Goal: Information Seeking & Learning: Check status

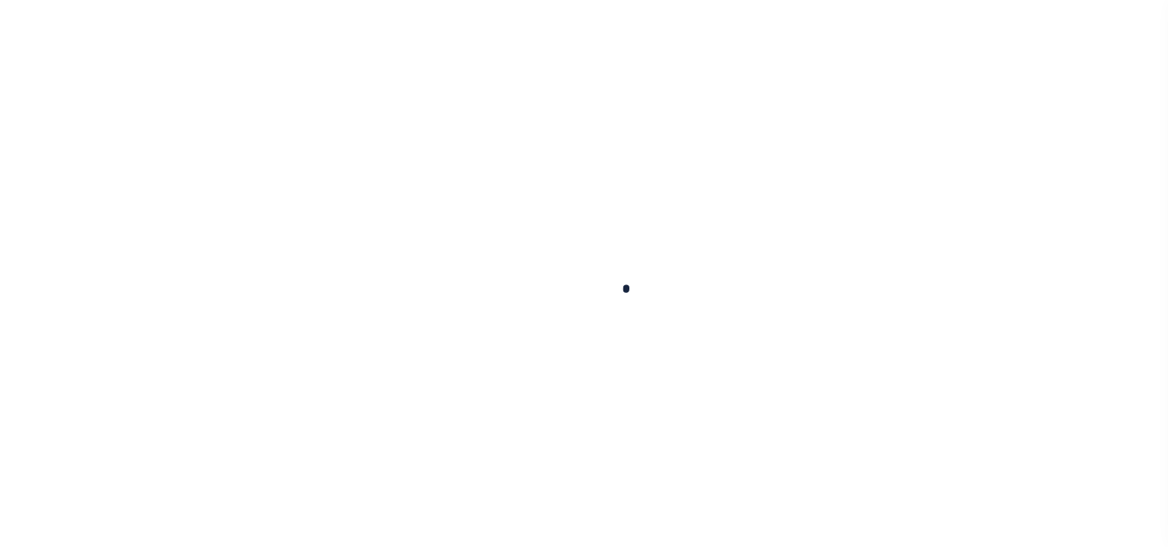
checkbox input "false"
type input "09/08/2025"
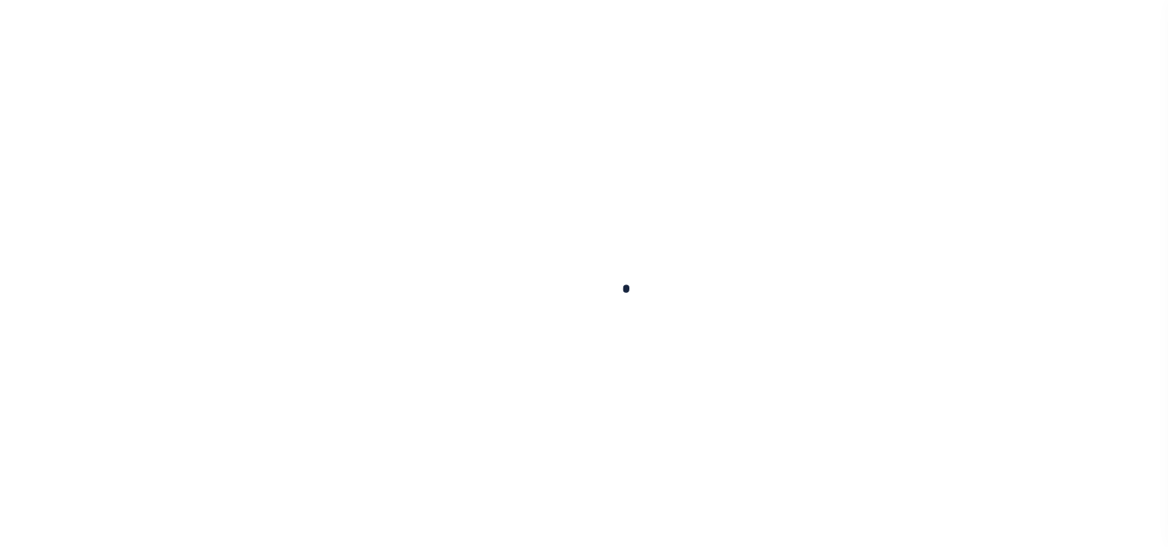
select select "PYD"
type input "$0"
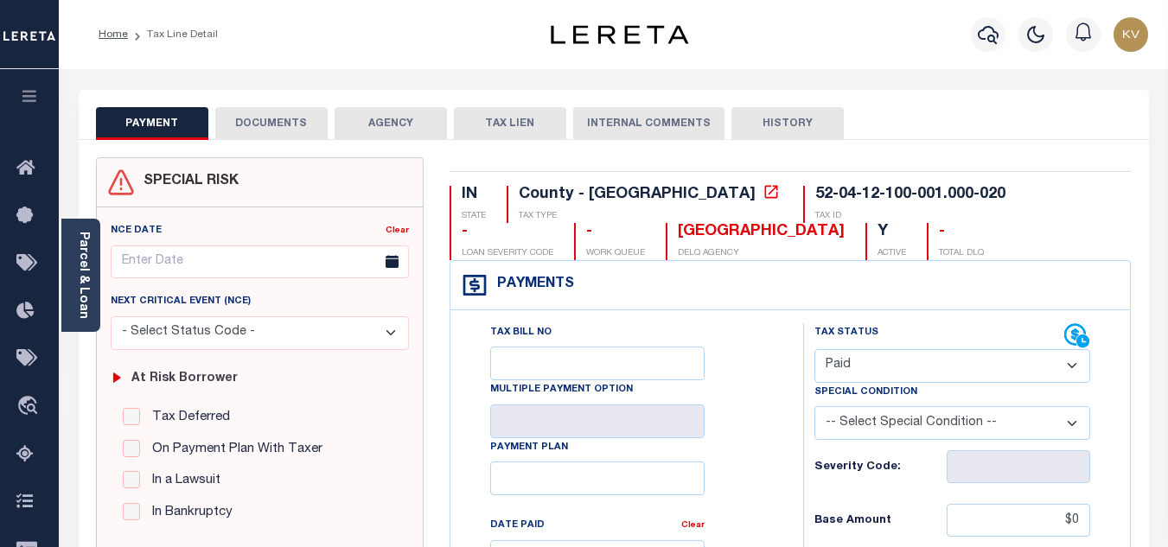
scroll to position [173, 0]
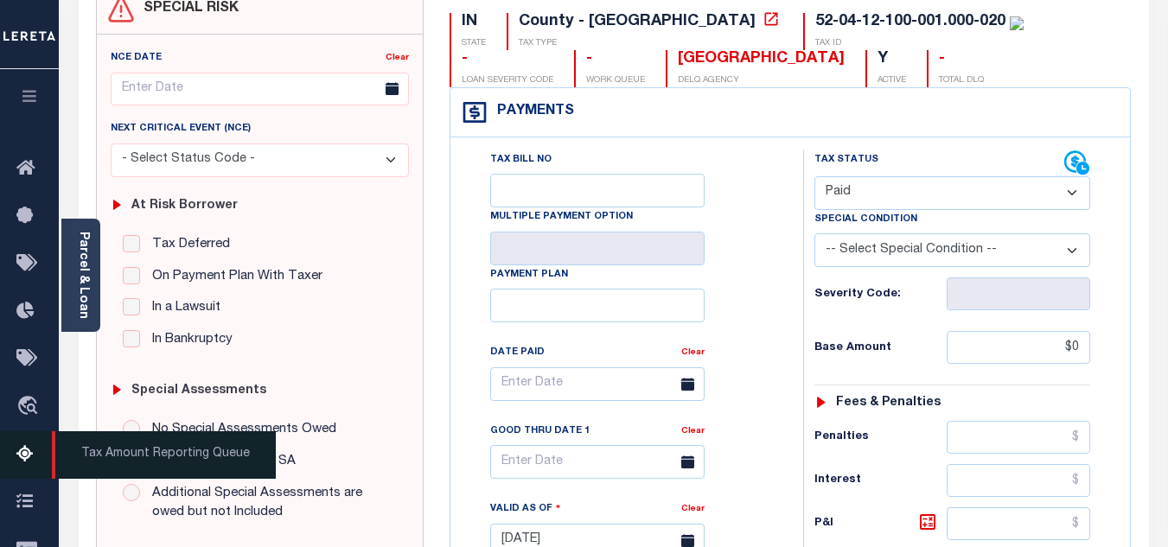
click at [27, 456] on icon at bounding box center [30, 455] width 28 height 22
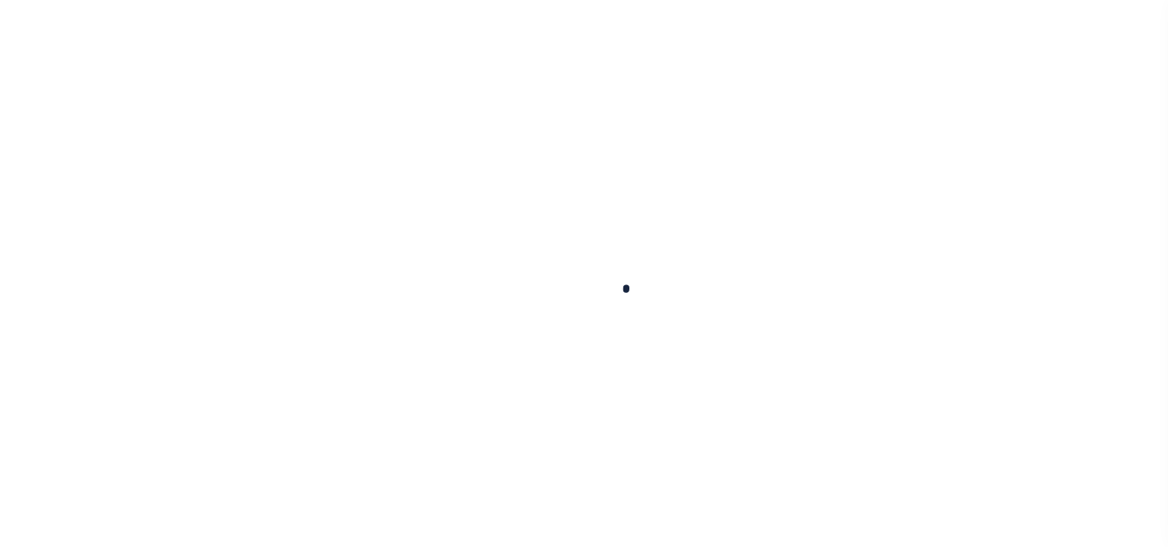
select select "100"
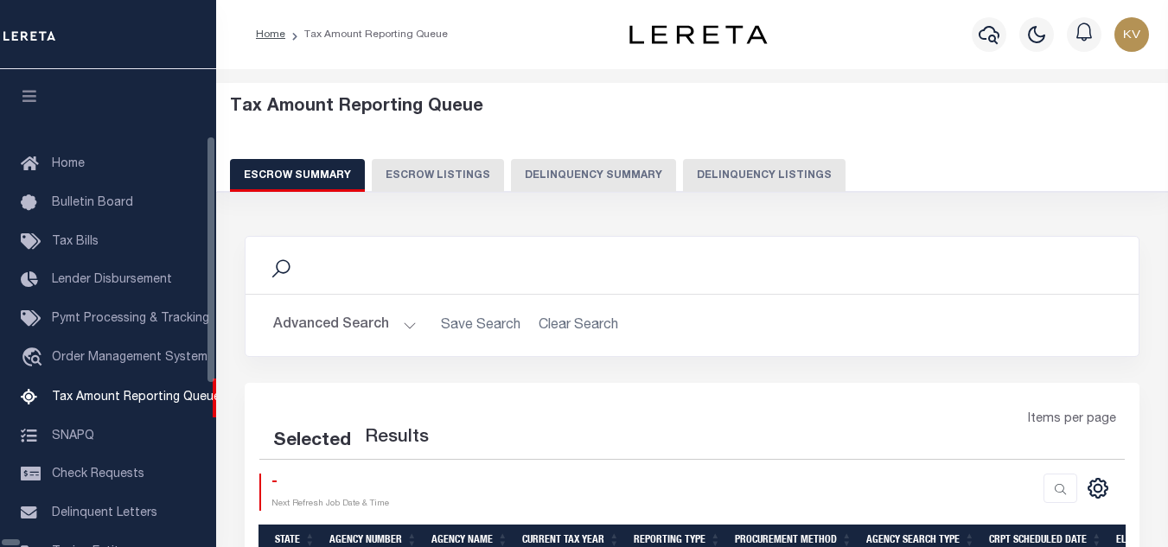
select select "100"
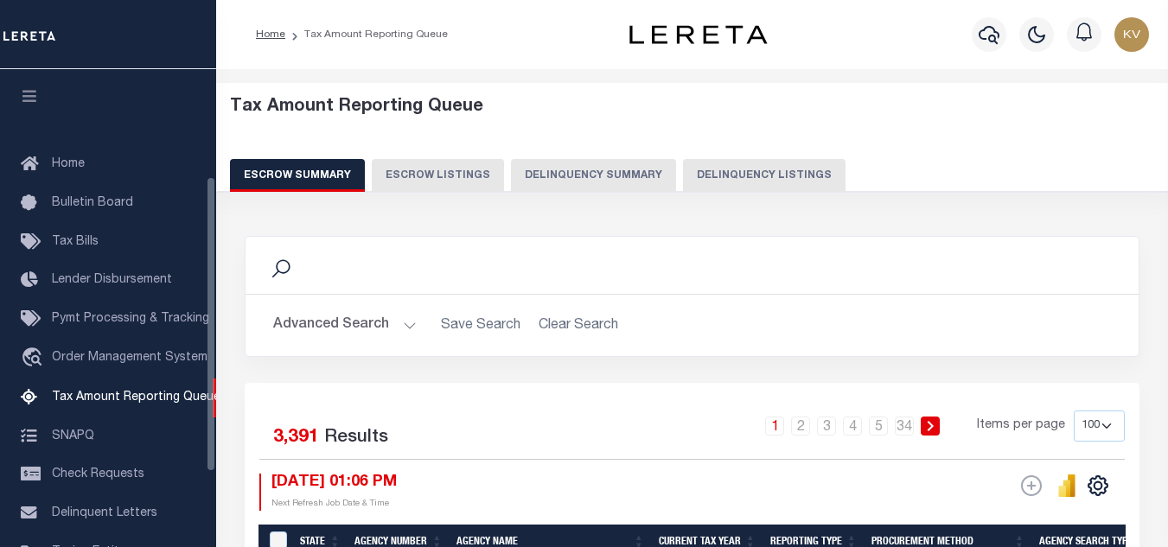
scroll to position [175, 0]
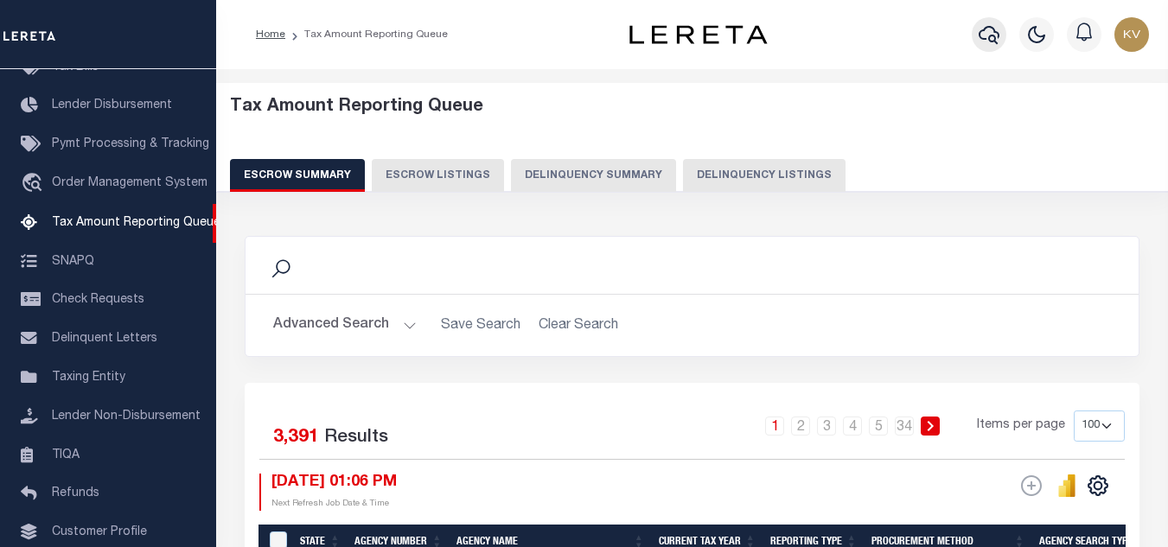
click at [979, 41] on icon "button" at bounding box center [989, 34] width 21 height 21
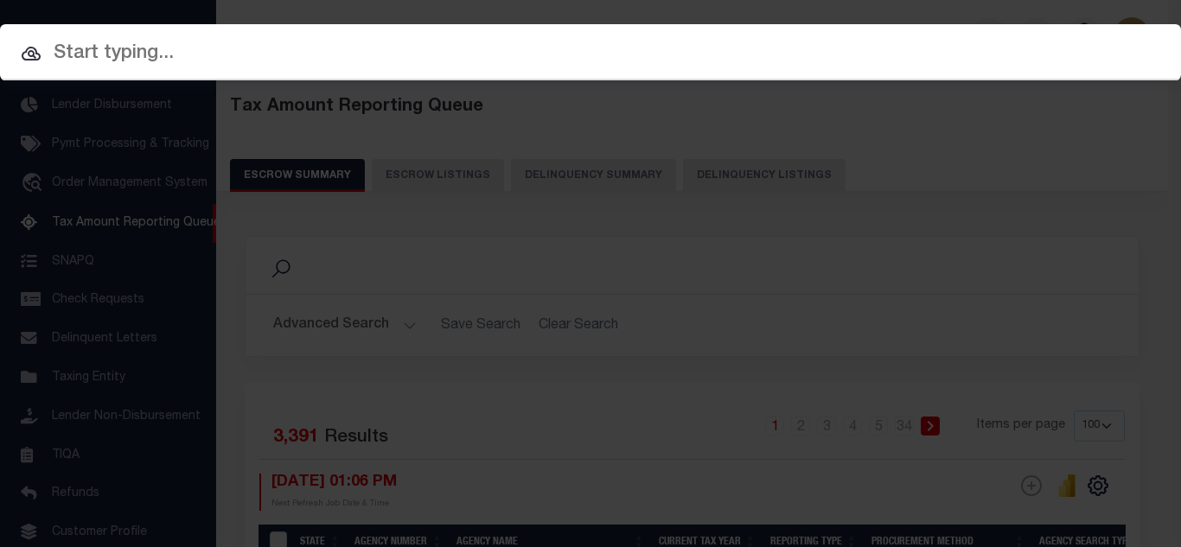
click at [503, 68] on input "text" at bounding box center [590, 54] width 1181 height 30
paste input "86646-15205"
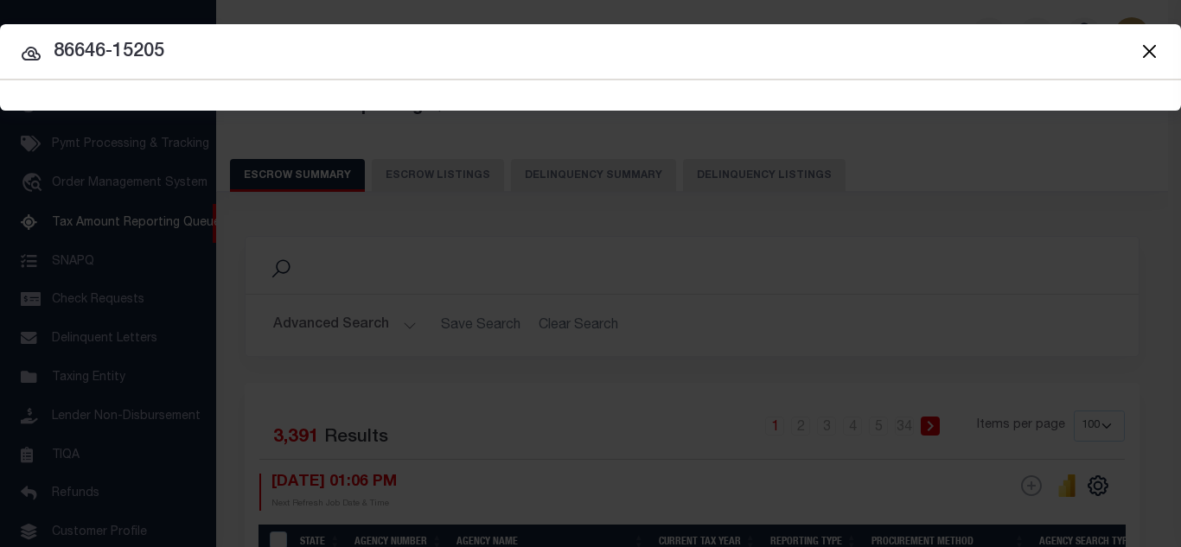
type input "86646-15205"
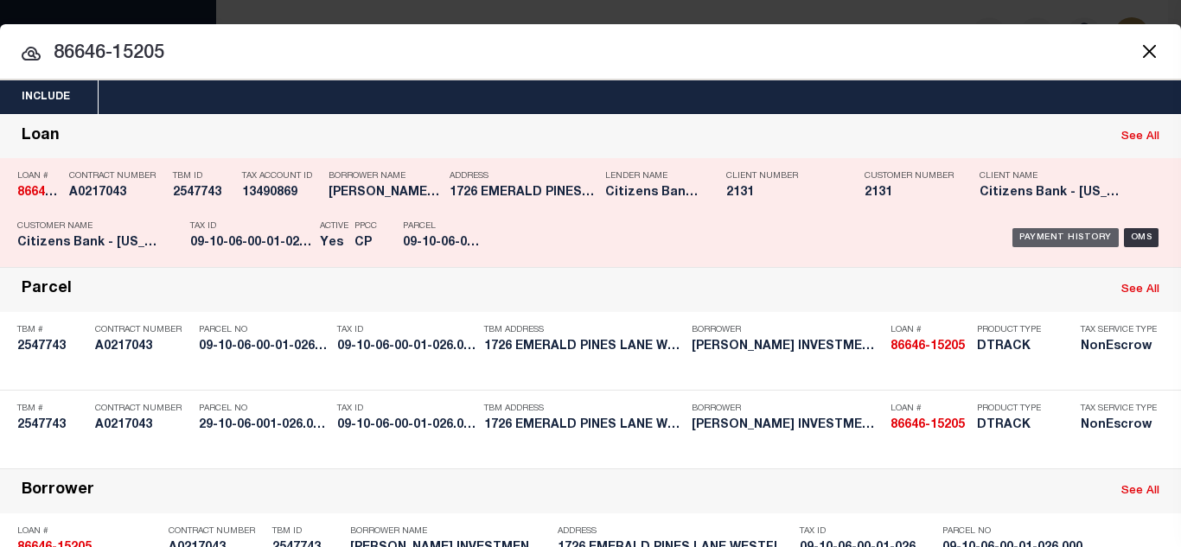
click at [1034, 239] on div "Payment History" at bounding box center [1066, 237] width 106 height 19
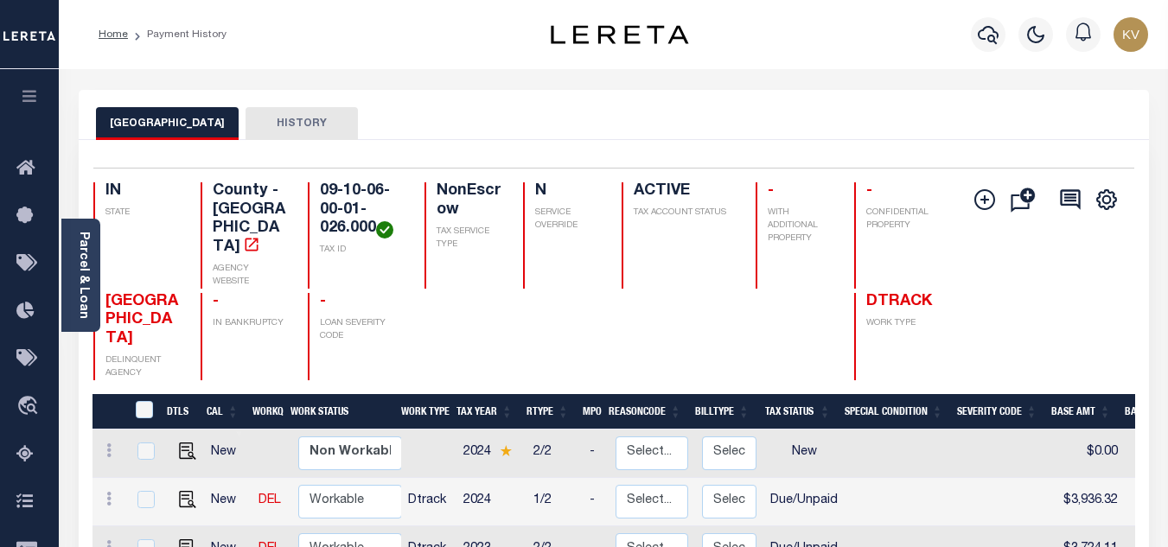
click at [987, 36] on icon "button" at bounding box center [988, 34] width 21 height 21
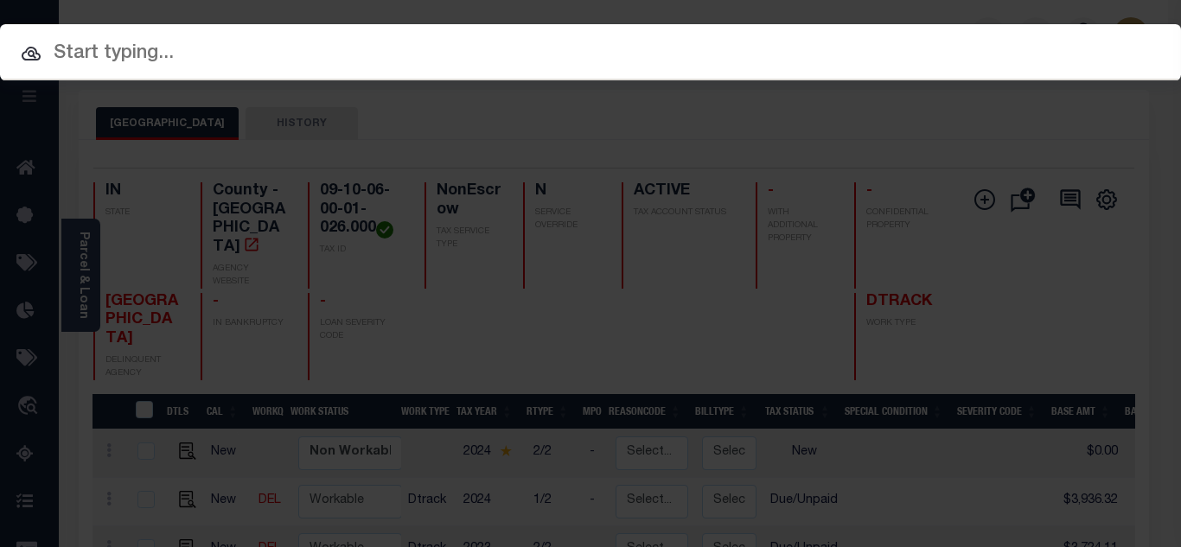
click at [432, 59] on input "text" at bounding box center [590, 54] width 1181 height 30
paste input "86646-13526"
type input "86646-13526"
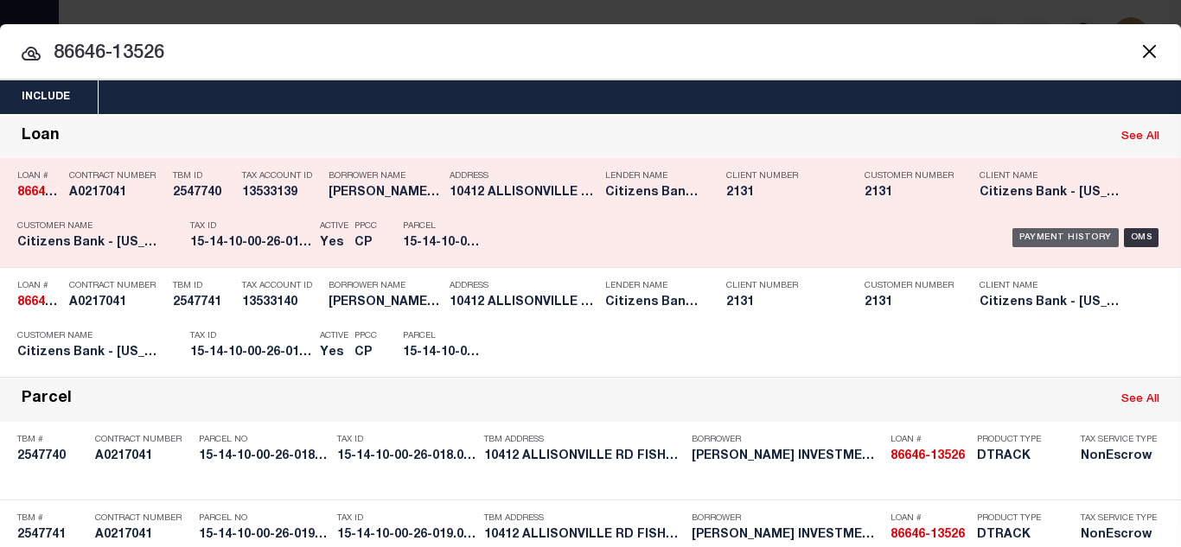
click at [1038, 240] on div "Payment History" at bounding box center [1066, 237] width 106 height 19
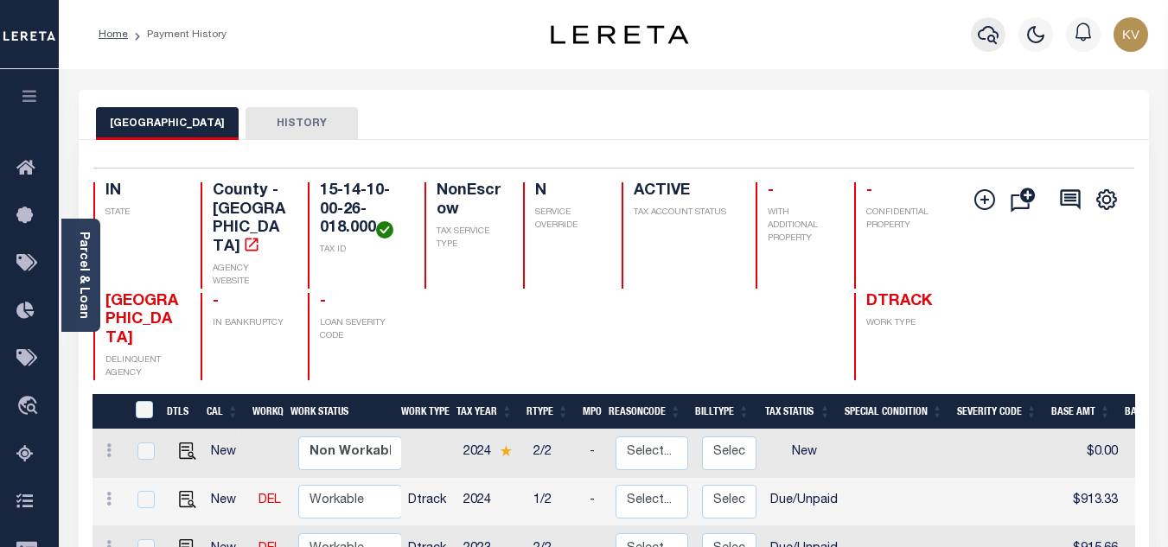
click at [989, 41] on icon "button" at bounding box center [988, 35] width 21 height 18
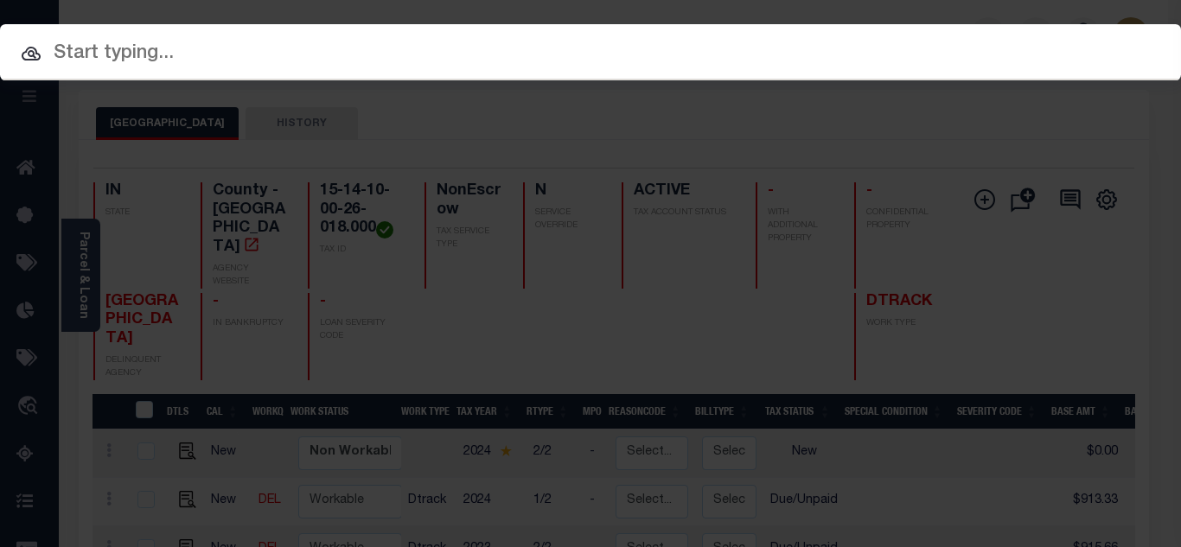
click at [811, 70] on div at bounding box center [590, 51] width 1181 height 55
click at [764, 59] on input "text" at bounding box center [590, 54] width 1181 height 30
paste input "86646-13526"
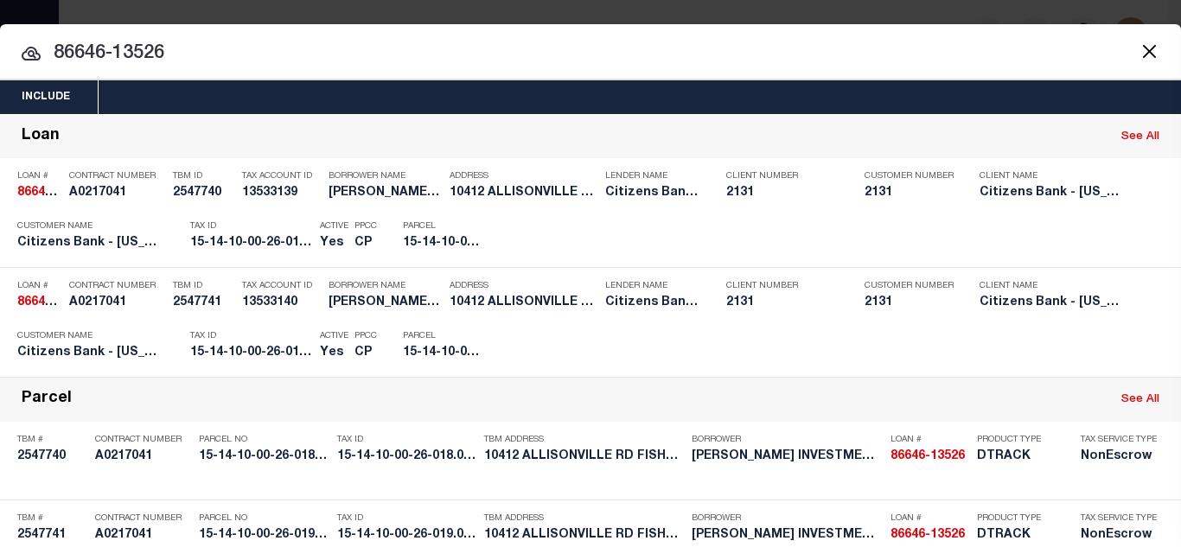
type input "86646-13526"
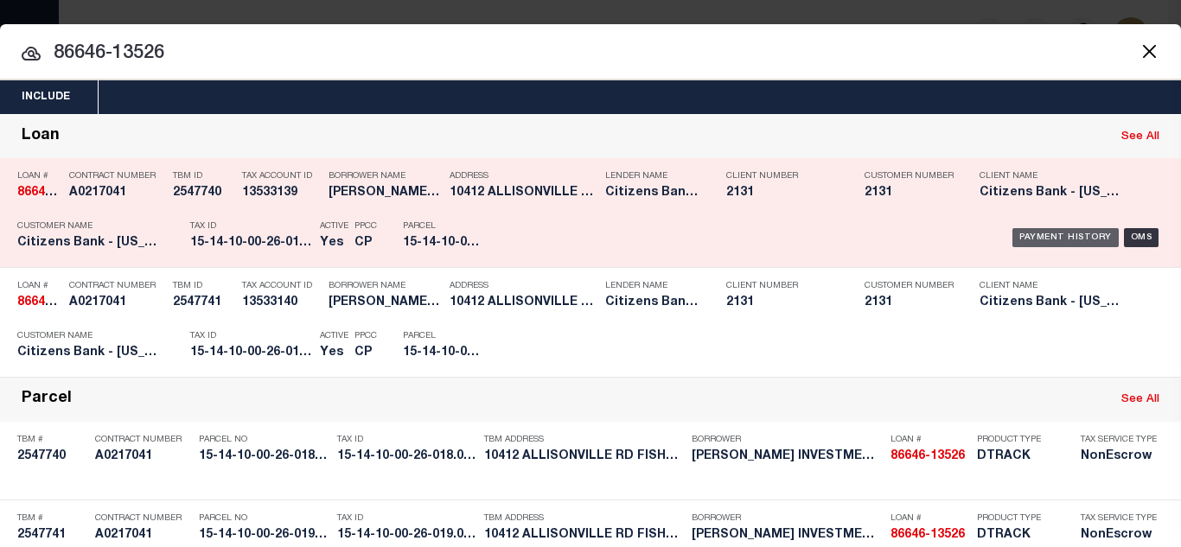
click at [1028, 237] on div "Payment History" at bounding box center [1066, 237] width 106 height 19
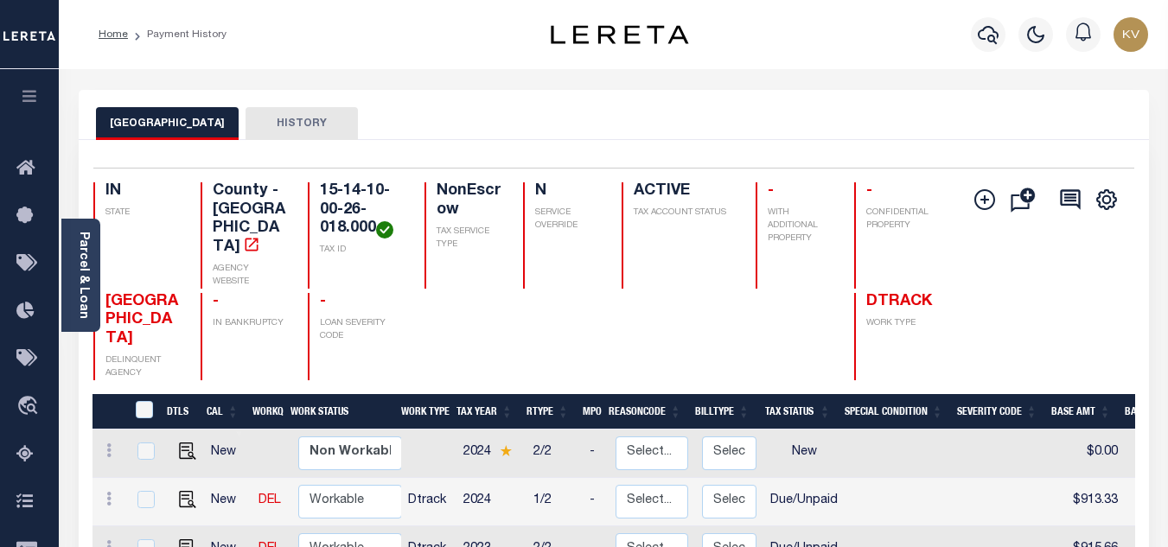
scroll to position [173, 0]
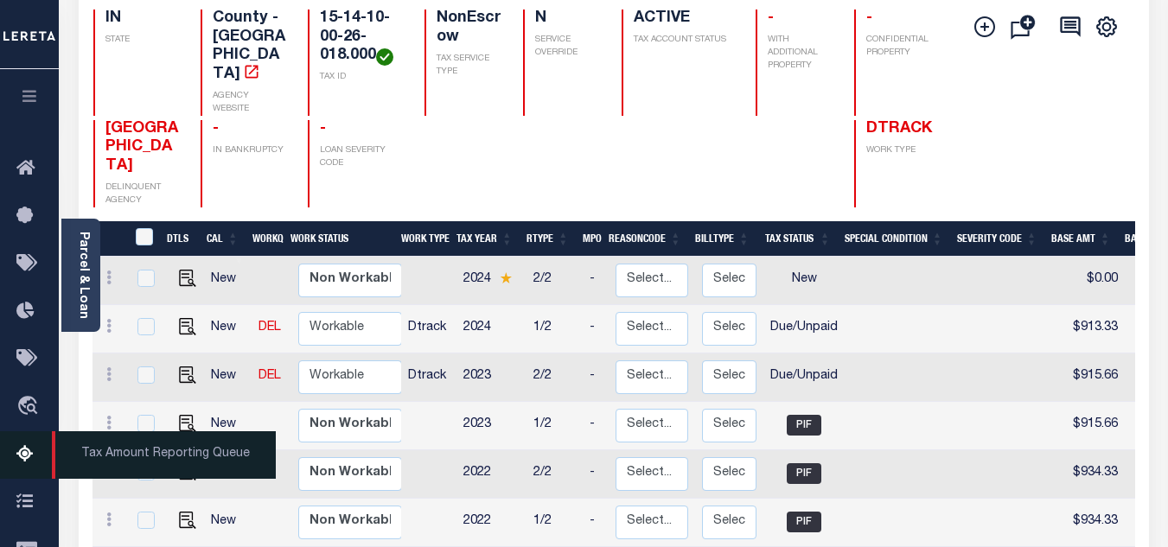
click at [28, 452] on icon at bounding box center [30, 455] width 28 height 22
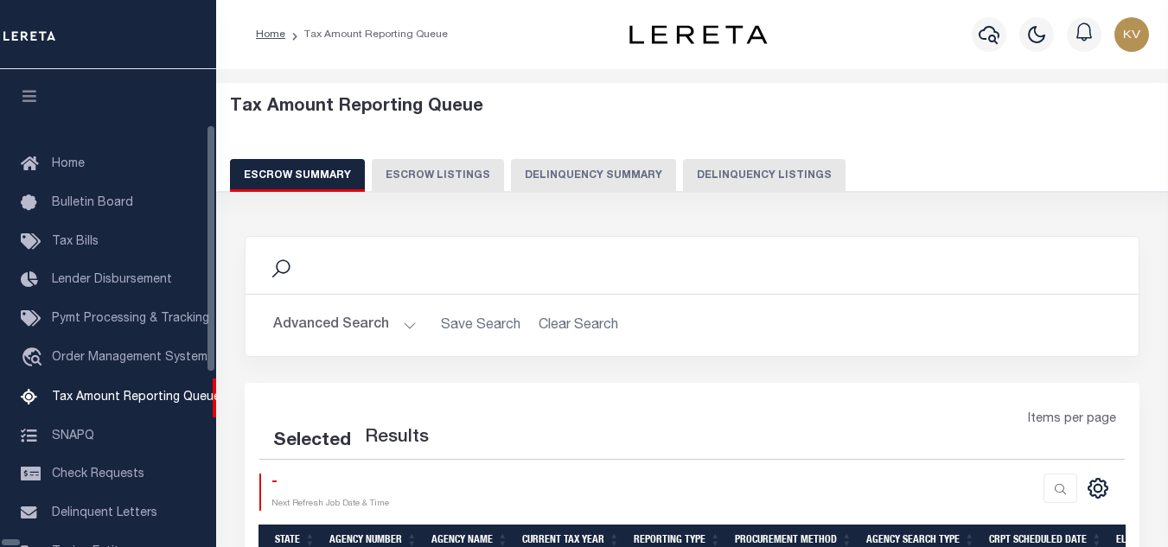
select select "100"
click at [995, 37] on icon "button" at bounding box center [989, 34] width 21 height 21
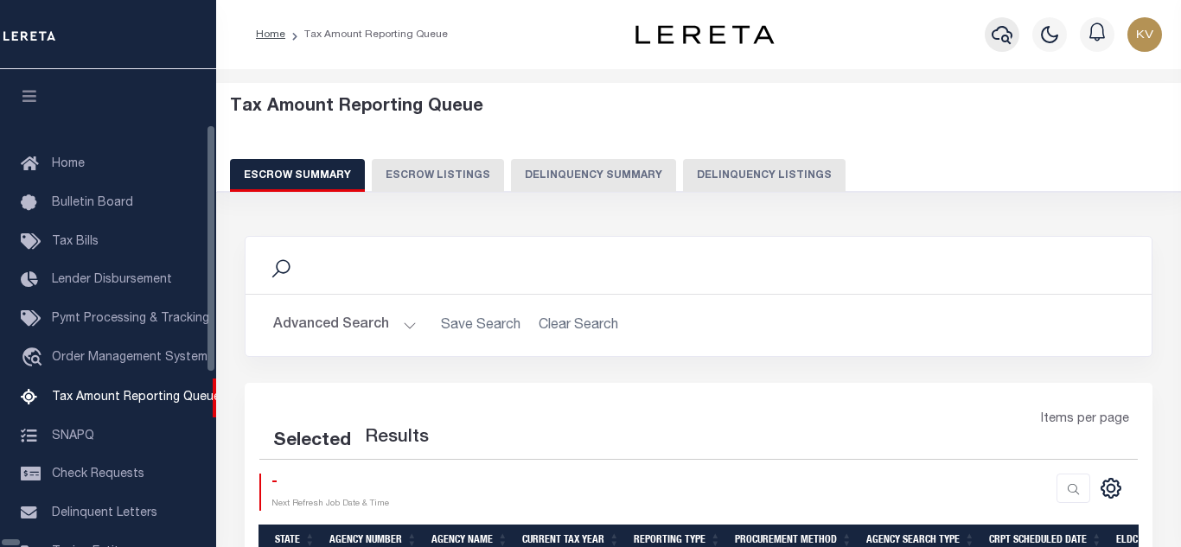
scroll to position [175, 0]
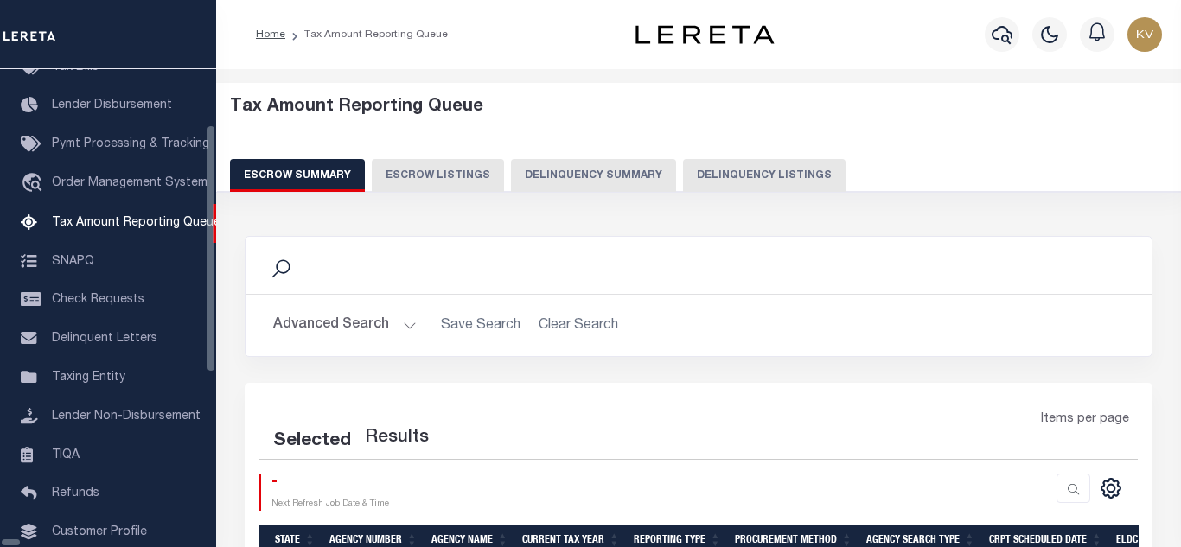
select select "100"
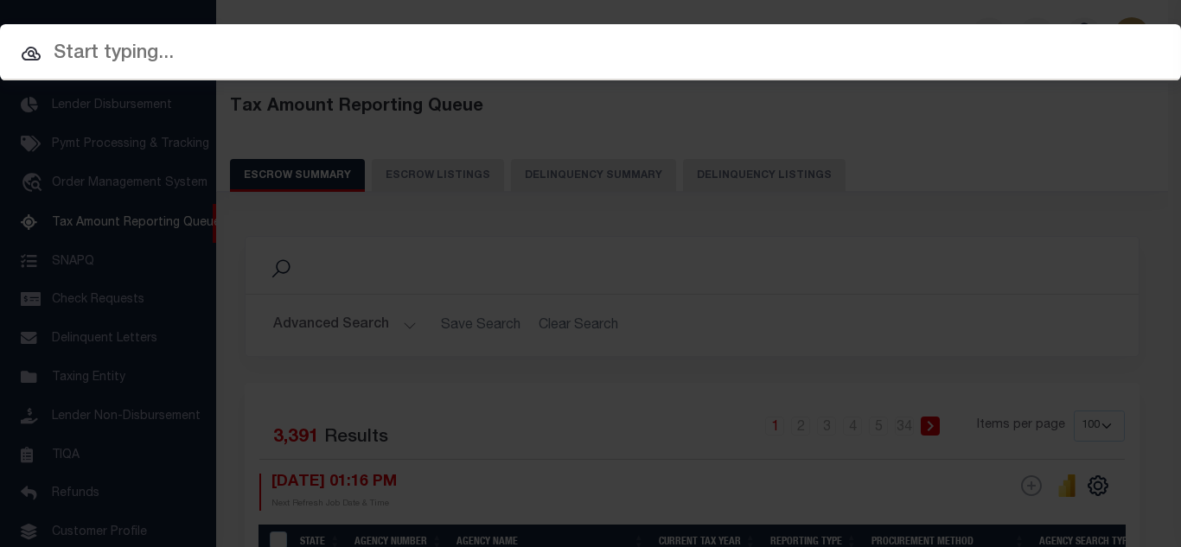
click at [384, 52] on input "text" at bounding box center [590, 54] width 1181 height 30
paste input "86646-15205"
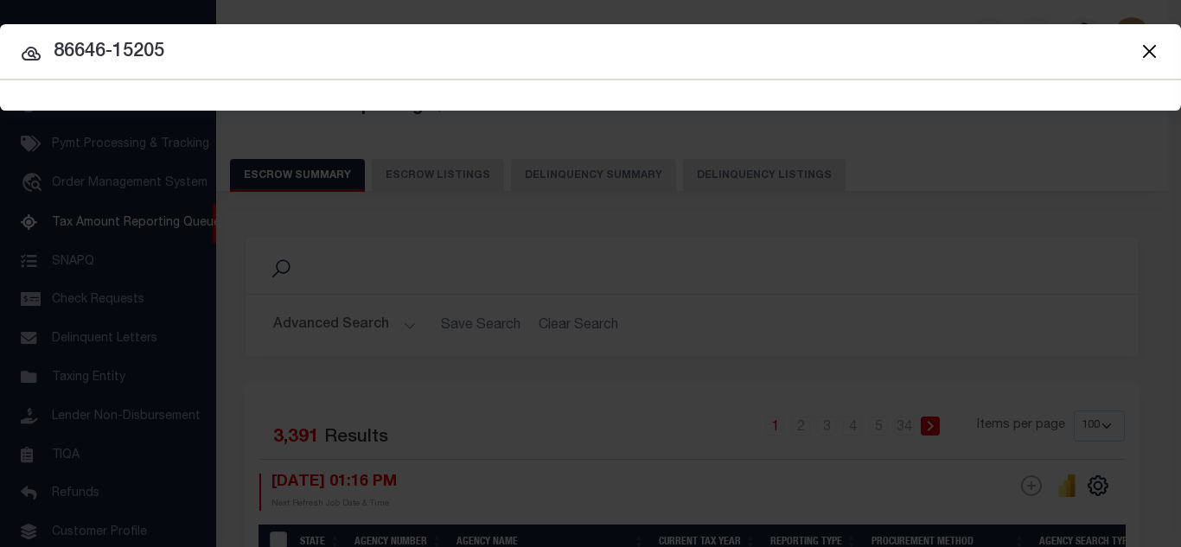
type input "86646-15205"
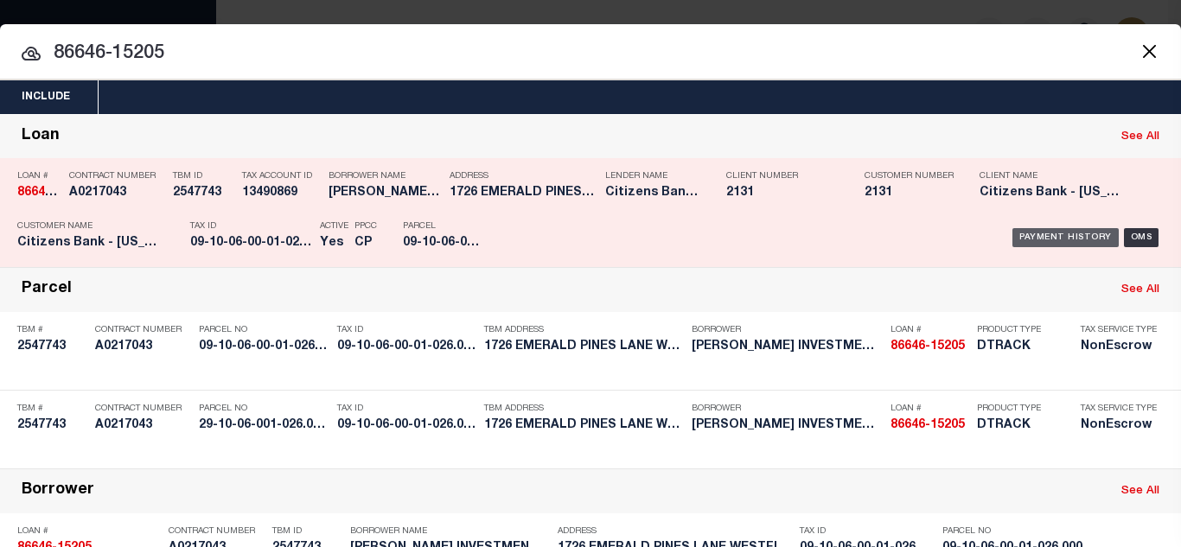
click at [1047, 236] on div "Payment History" at bounding box center [1066, 237] width 106 height 19
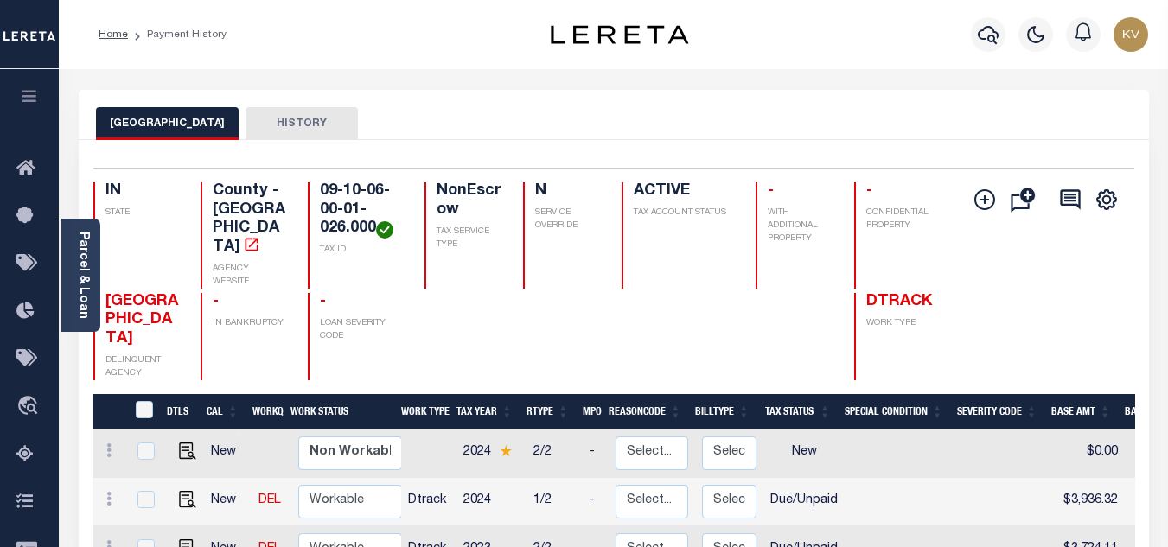
scroll to position [259, 0]
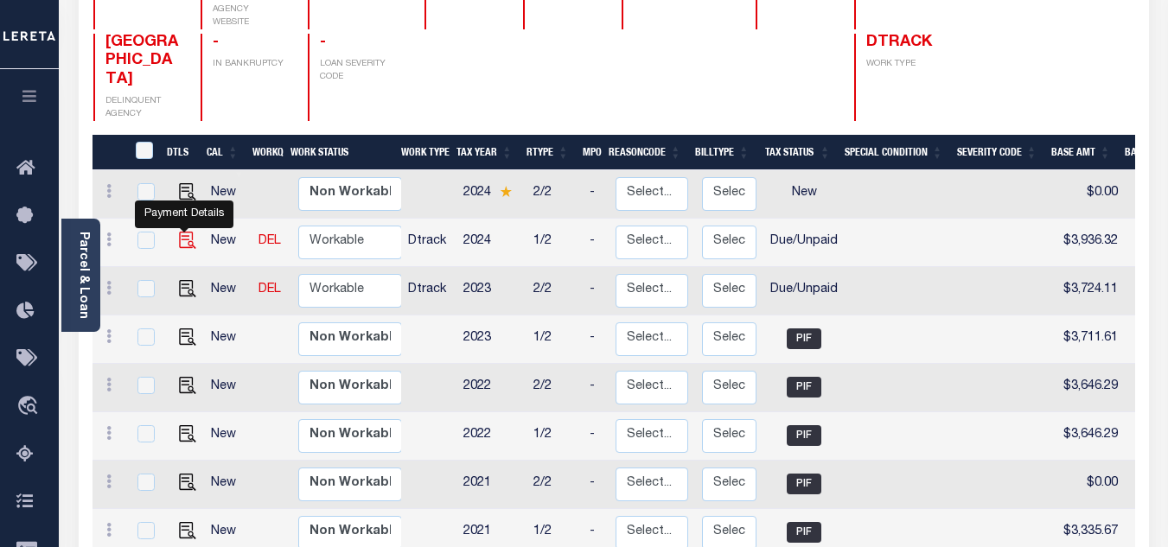
click at [183, 232] on img "" at bounding box center [187, 240] width 17 height 17
checkbox input "true"
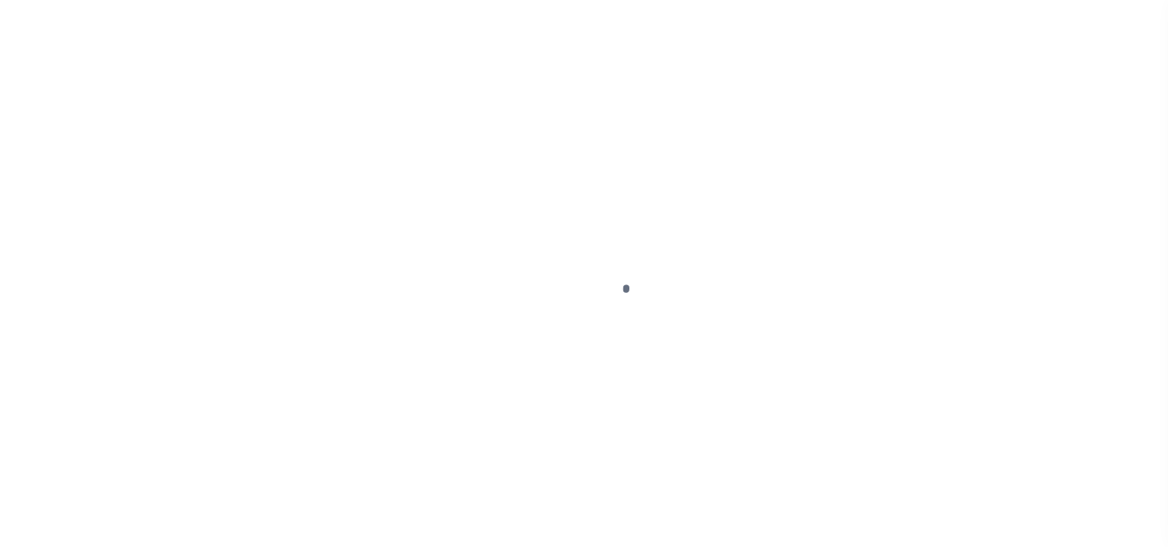
select select "DUE"
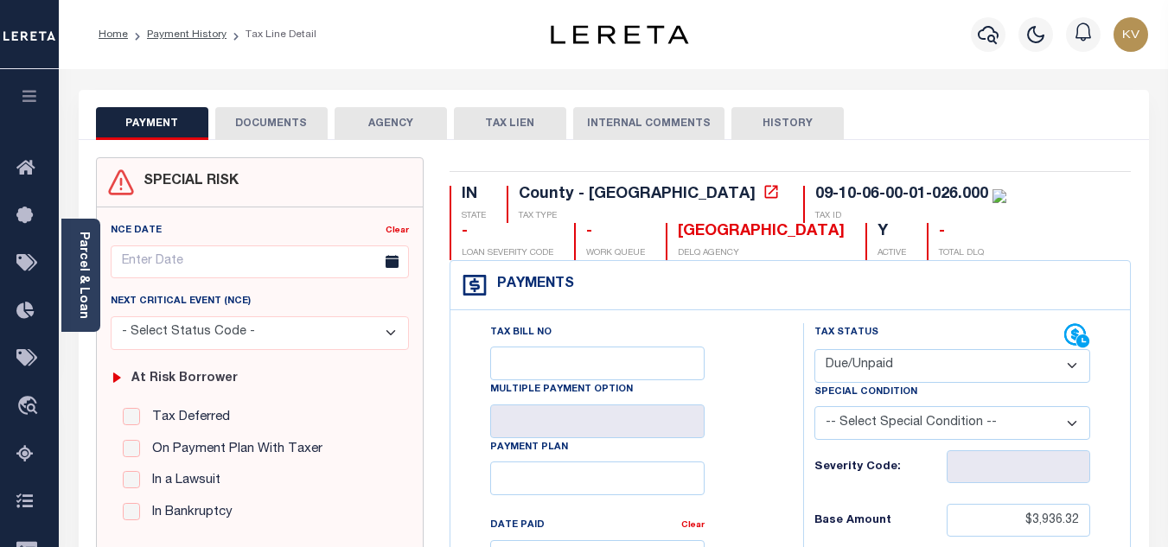
click at [278, 125] on button "DOCUMENTS" at bounding box center [271, 123] width 112 height 33
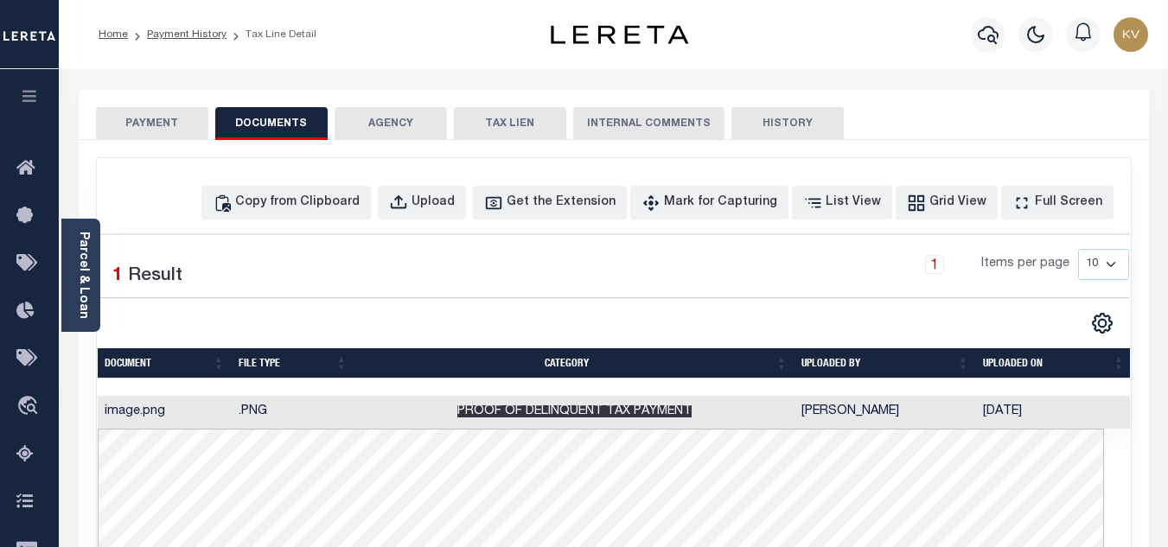
click at [499, 407] on span "Proof of Delinquent Tax Payment" at bounding box center [574, 412] width 234 height 12
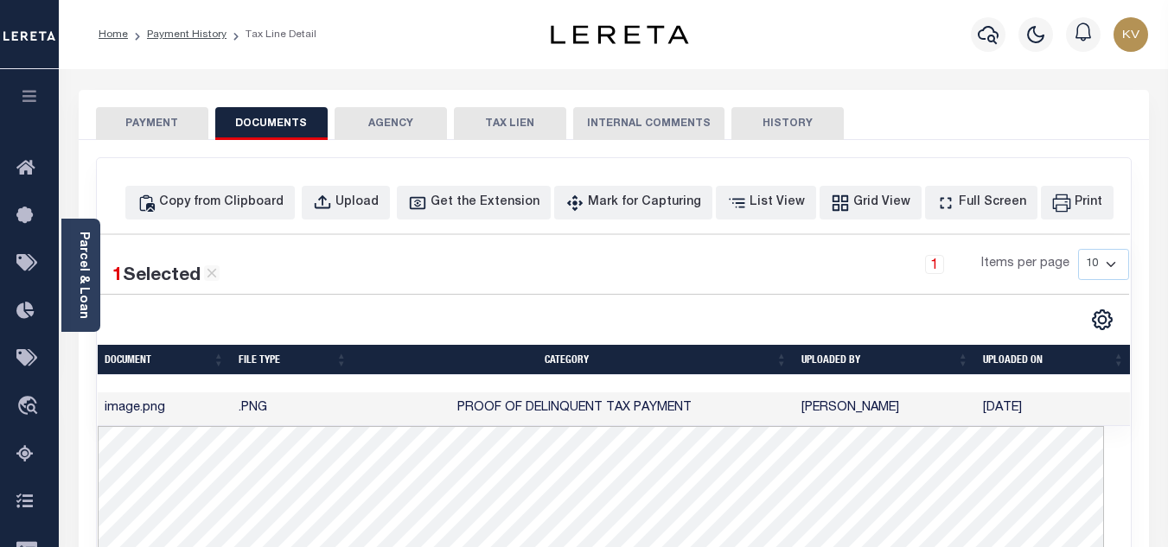
click at [166, 118] on button "PAYMENT" at bounding box center [152, 123] width 112 height 33
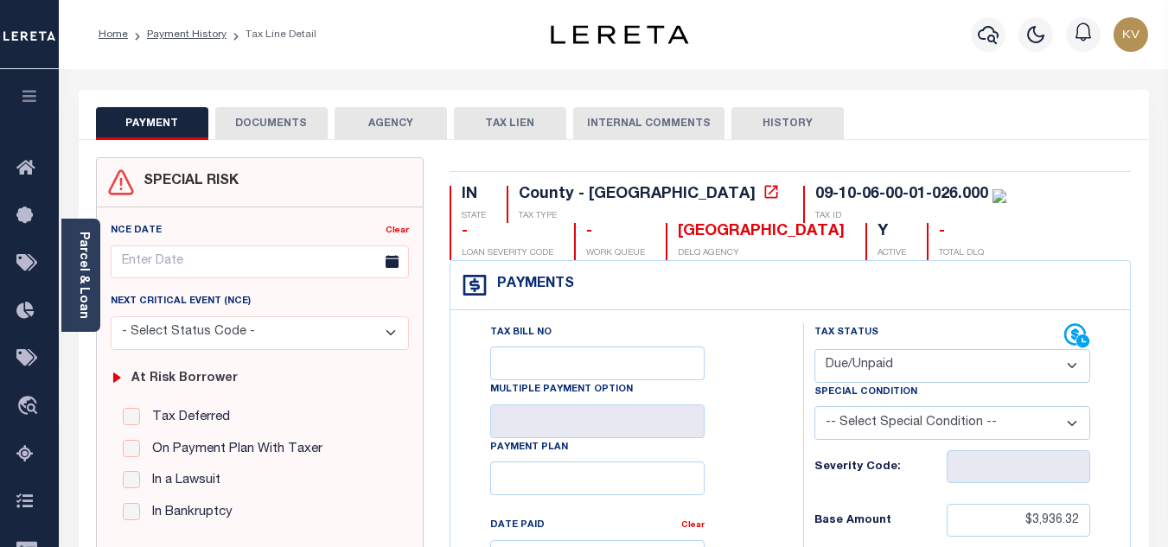
click at [280, 124] on button "DOCUMENTS" at bounding box center [271, 123] width 112 height 33
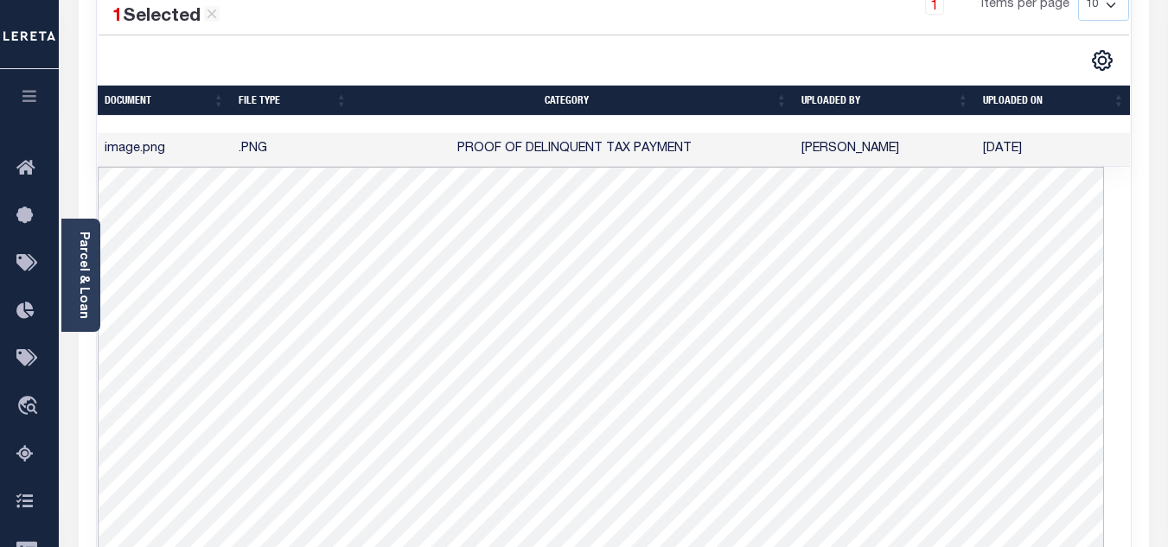
scroll to position [5, 0]
